Goal: Information Seeking & Learning: Understand process/instructions

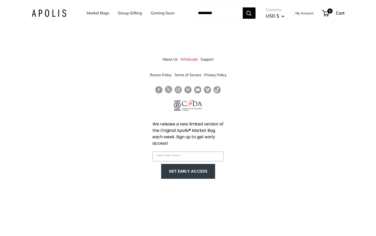
click at [98, 12] on link "Market Bags" at bounding box center [98, 12] width 22 height 7
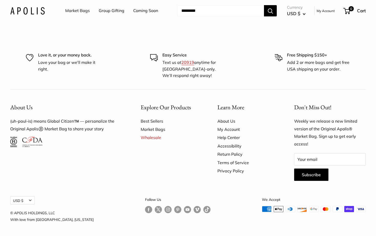
scroll to position [1501, 0]
click at [228, 141] on link "Help Center" at bounding box center [247, 137] width 59 height 8
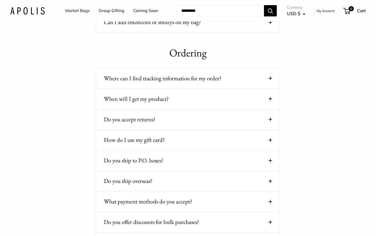
scroll to position [164, 0]
click at [269, 99] on span at bounding box center [271, 99] width 4 height 4
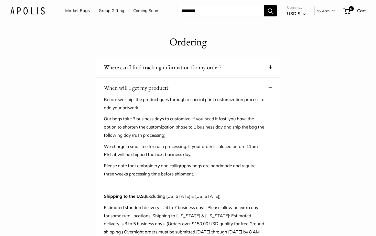
scroll to position [174, 0]
